Goal: Obtain resource: Download file/media

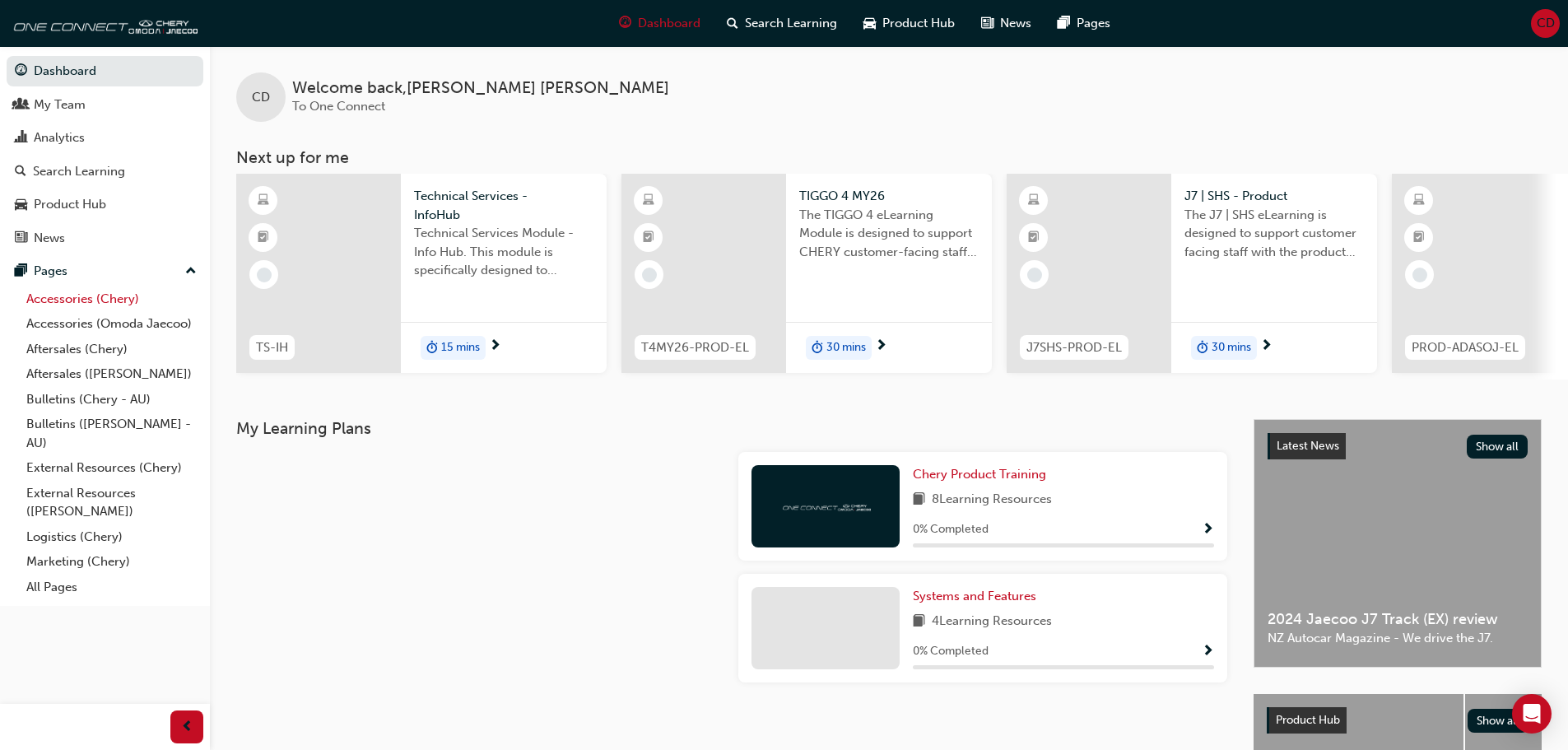
click at [74, 297] on link "Accessories (Chery)" at bounding box center [112, 299] width 183 height 26
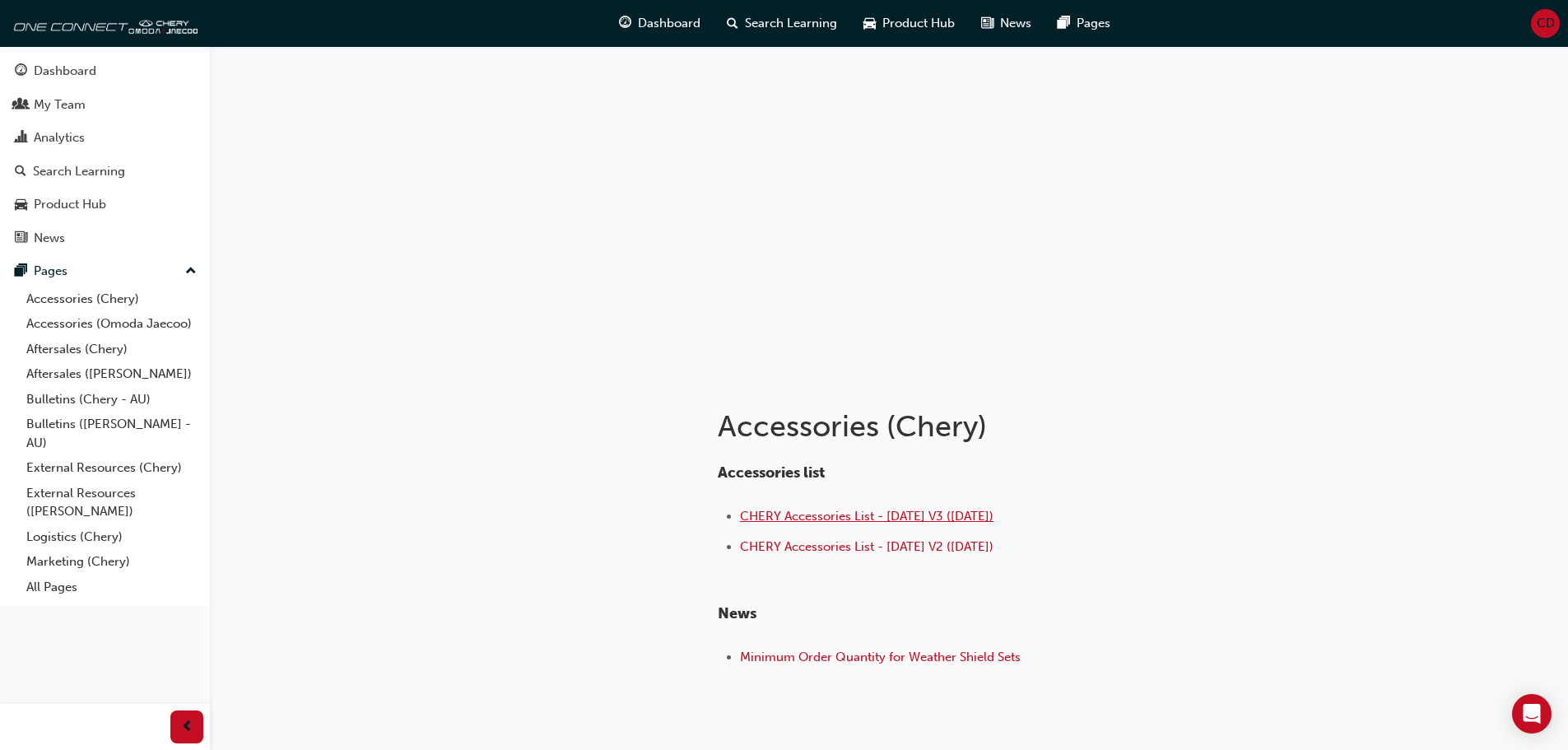
click at [814, 515] on span "CHERY Accessories List - [DATE] V3 ([DATE])" at bounding box center [866, 517] width 253 height 15
click at [62, 323] on link "Accessories (Omoda Jaecoo)" at bounding box center [112, 324] width 183 height 26
click at [832, 515] on span "OMODA-JAECOO Accessories List - Aug 25 V3 (18.08.25)" at bounding box center [898, 517] width 315 height 15
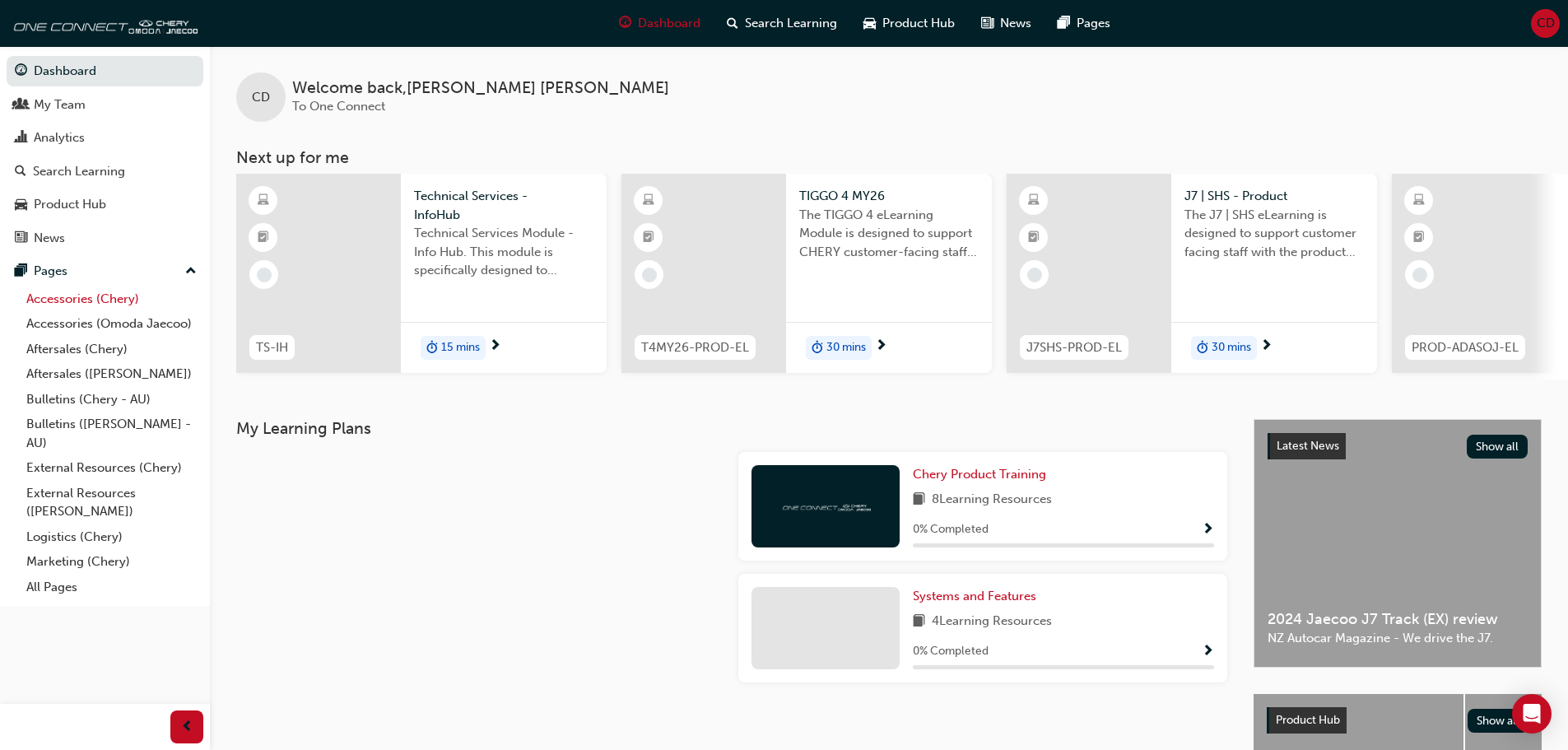
click at [78, 298] on link "Accessories (Chery)" at bounding box center [112, 299] width 183 height 26
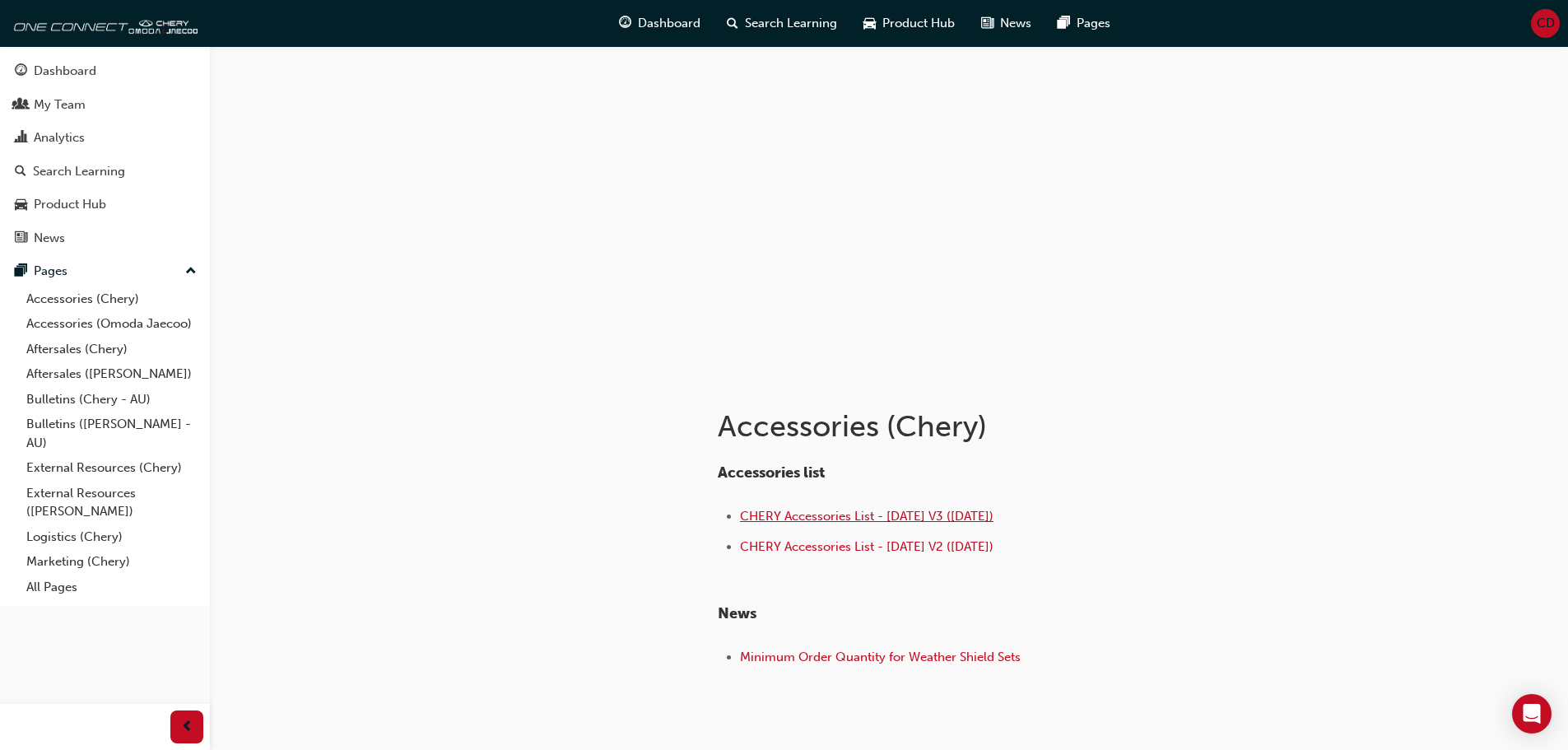
click at [803, 521] on span "CHERY Accessories List - [DATE] V3 ([DATE])" at bounding box center [866, 517] width 253 height 15
